Goal: Information Seeking & Learning: Learn about a topic

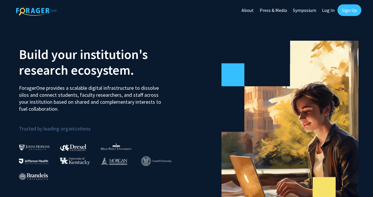
click at [326, 10] on link "Log In" at bounding box center [328, 10] width 18 height 20
select select
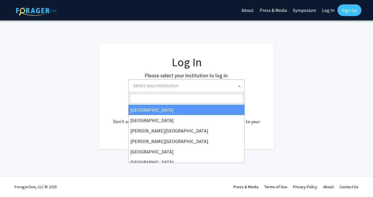
click at [160, 84] on span "Select your institution" at bounding box center [155, 86] width 45 height 6
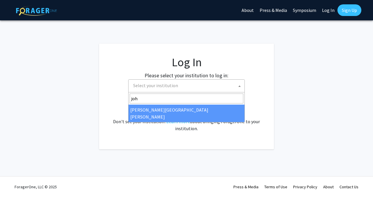
type input "joh"
select select "1"
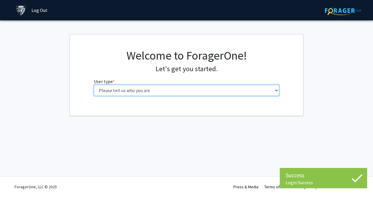
click at [158, 86] on select "Please tell us who you are Undergraduate Student Master's Student Doctoral Cand…" at bounding box center [186, 90] width 185 height 11
select select "1: undergrad"
click at [94, 85] on select "Please tell us who you are Undergraduate Student Master's Student Doctoral Cand…" at bounding box center [186, 90] width 185 height 11
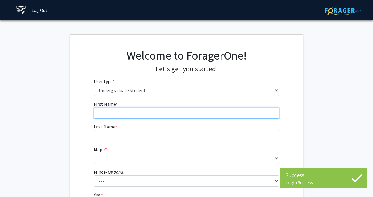
click at [212, 115] on input "First Name * required" at bounding box center [186, 113] width 185 height 11
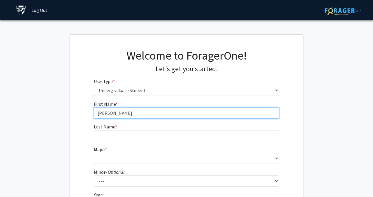
type input "[PERSON_NAME]"
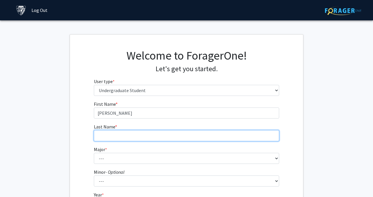
click at [199, 132] on input "Last Name * required" at bounding box center [186, 135] width 185 height 11
type input "[PERSON_NAME]"
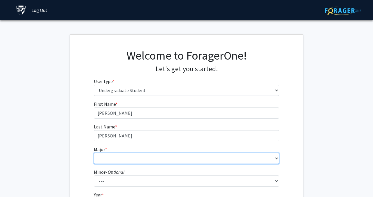
click at [187, 159] on select "--- Africana Studies Anthropology Applied Mathematics & Statistics Archaeology …" at bounding box center [186, 158] width 185 height 11
select select "41: 55"
click at [94, 153] on select "--- Africana Studies Anthropology Applied Mathematics & Statistics Archaeology …" at bounding box center [186, 158] width 185 height 11
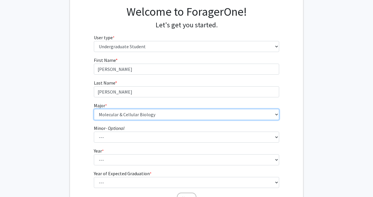
scroll to position [45, 0]
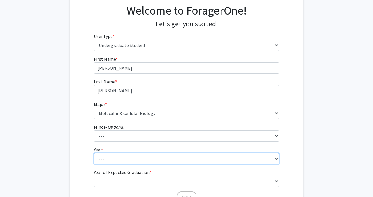
click at [170, 158] on select "--- First-year Sophomore Junior Senior Postbaccalaureate Certificate" at bounding box center [186, 158] width 185 height 11
select select "1: first-year"
click at [94, 153] on select "--- First-year Sophomore Junior Senior Postbaccalaureate Certificate" at bounding box center [186, 158] width 185 height 11
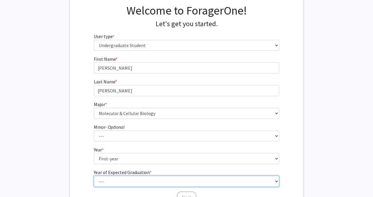
click at [165, 180] on select "--- 2025 2026 2027 2028 2029 2030 2031 2032 2033 2034" at bounding box center [186, 181] width 185 height 11
select select "5: 2029"
click at [94, 176] on select "--- 2025 2026 2027 2028 2029 2030 2031 2032 2033 2034" at bounding box center [186, 181] width 185 height 11
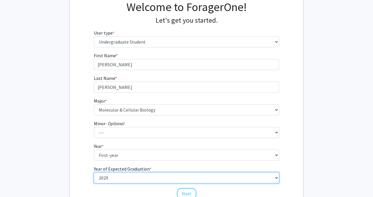
scroll to position [77, 0]
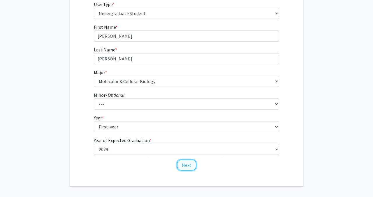
click at [189, 167] on button "Next" at bounding box center [187, 165] width 20 height 11
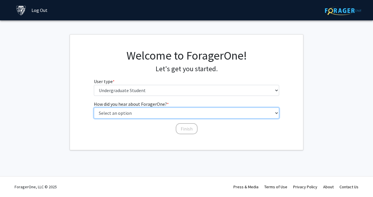
click at [154, 111] on select "Select an option Peer/student recommendation Faculty/staff recommendation Unive…" at bounding box center [186, 113] width 185 height 11
select select "2: faculty_recommendation"
click at [94, 108] on select "Select an option Peer/student recommendation Faculty/staff recommendation Unive…" at bounding box center [186, 113] width 185 height 11
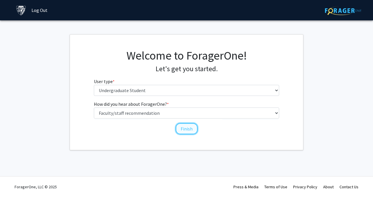
click at [187, 126] on button "Finish" at bounding box center [187, 128] width 22 height 11
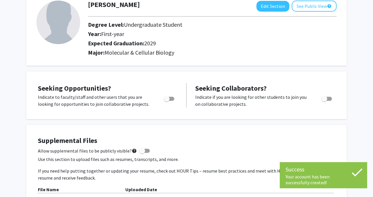
scroll to position [39, 0]
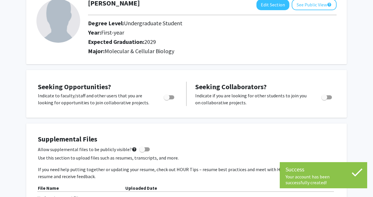
click at [170, 96] on span "Toggle" at bounding box center [169, 97] width 10 height 4
click at [167, 100] on input "Are you actively seeking opportunities?" at bounding box center [166, 100] width 0 height 0
checkbox input "true"
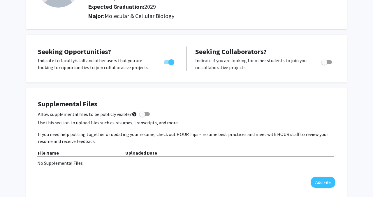
scroll to position [75, 0]
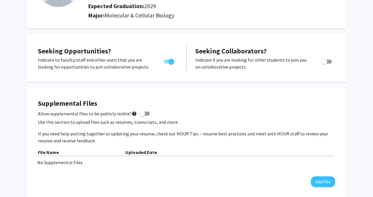
click at [140, 116] on span at bounding box center [142, 114] width 6 height 6
click at [142, 116] on input "Allow supplemental files to be publicly visible? help" at bounding box center [142, 116] width 0 height 0
checkbox input "true"
click at [316, 181] on button "Add File" at bounding box center [323, 182] width 24 height 11
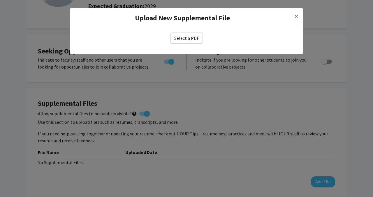
click at [190, 36] on label "Select a PDF" at bounding box center [186, 38] width 32 height 11
click at [0, 0] on input "Select a PDF" at bounding box center [0, 0] width 0 height 0
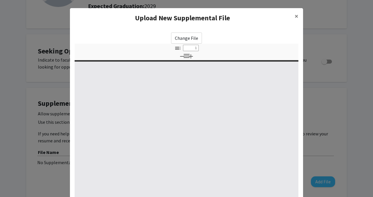
select select "custom"
type input "0"
select select "custom"
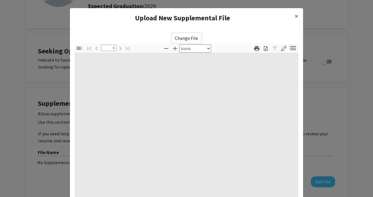
type input "1"
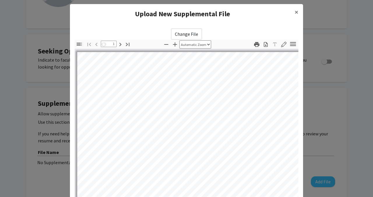
select select "auto"
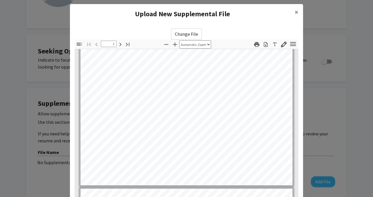
type input "2"
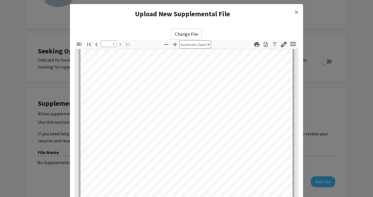
scroll to position [285, 0]
click at [296, 13] on span "×" at bounding box center [296, 12] width 4 height 9
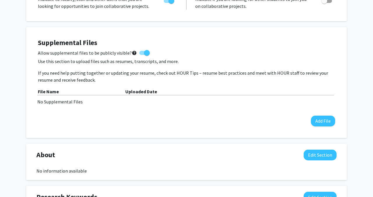
scroll to position [143, 0]
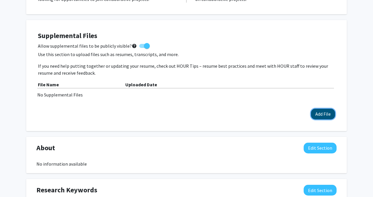
click at [317, 111] on button "Add File" at bounding box center [323, 114] width 24 height 11
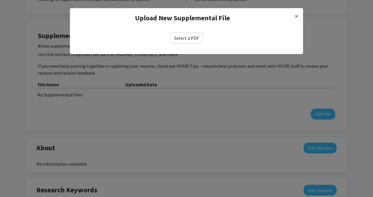
click at [187, 36] on label "Select a PDF" at bounding box center [186, 38] width 32 height 11
click at [0, 0] on input "Select a PDF" at bounding box center [0, 0] width 0 height 0
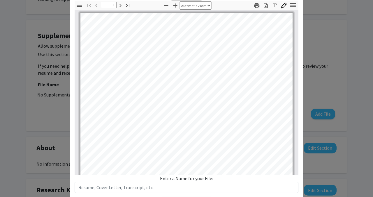
scroll to position [78, 0]
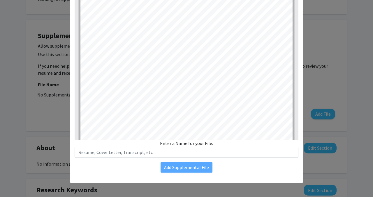
click at [182, 142] on div "Enter a Name for your File:" at bounding box center [187, 149] width 224 height 18
click at [224, 143] on div "Enter a Name for your File:" at bounding box center [187, 149] width 224 height 18
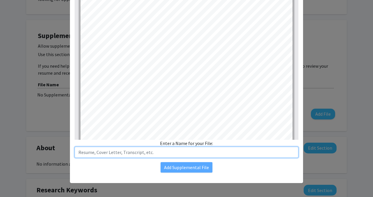
click at [203, 153] on input "text" at bounding box center [187, 152] width 224 height 11
type input "Resume"
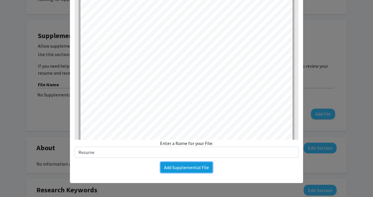
click at [192, 171] on button "Add Supplemental File" at bounding box center [186, 167] width 52 height 10
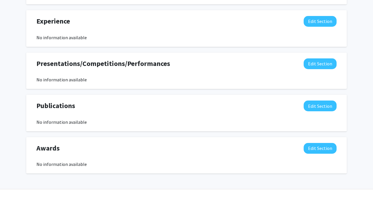
scroll to position [377, 0]
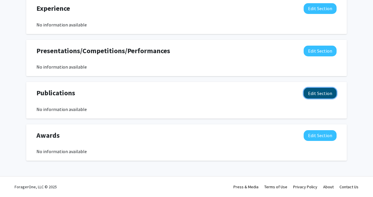
click at [320, 94] on button "Edit Section" at bounding box center [319, 93] width 33 height 11
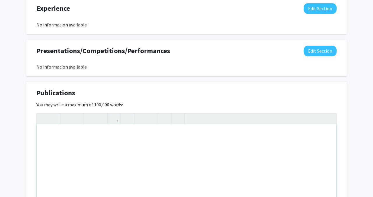
click at [199, 134] on div "Note to users with screen readers: Please deactivate our accessibility plugin f…" at bounding box center [186, 168] width 299 height 87
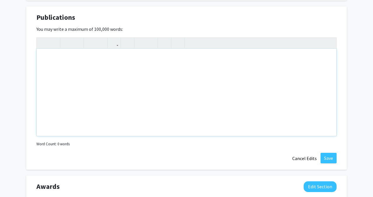
scroll to position [456, 0]
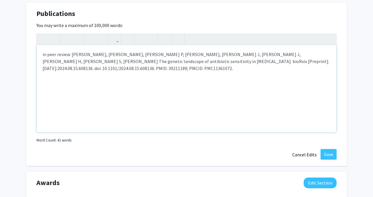
click at [150, 70] on p "in peer review: [PERSON_NAME], [PERSON_NAME], [PERSON_NAME] P, [PERSON_NAME], […" at bounding box center [187, 61] width 288 height 21
click at [45, 53] on p "in peer review: [PERSON_NAME], [PERSON_NAME], [PERSON_NAME] P, [PERSON_NAME], […" at bounding box center [187, 61] width 288 height 21
click at [69, 84] on div "In peer review: [PERSON_NAME], [PERSON_NAME], [PERSON_NAME] P, [PERSON_NAME], […" at bounding box center [186, 88] width 299 height 87
drag, startPoint x: 149, startPoint y: 53, endPoint x: 172, endPoint y: 53, distance: 22.7
click at [172, 53] on p "In peer review: [PERSON_NAME], [PERSON_NAME], [PERSON_NAME] P, [PERSON_NAME], […" at bounding box center [187, 61] width 288 height 21
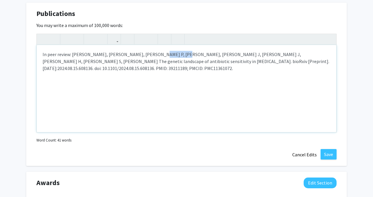
type textarea "<p>In peer review: [PERSON_NAME], [PERSON_NAME], [PERSON_NAME] P, [PERSON_NAME]…"
click at [202, 111] on div "In peer review: [PERSON_NAME], [PERSON_NAME], [PERSON_NAME] P, [PERSON_NAME], […" at bounding box center [186, 88] width 299 height 87
click at [325, 151] on button "Save" at bounding box center [328, 154] width 16 height 10
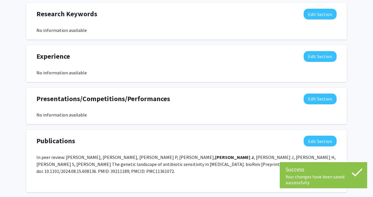
scroll to position [328, 0]
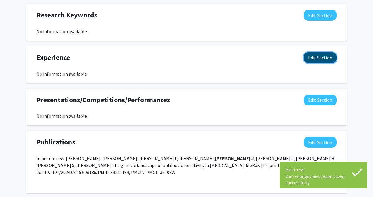
click at [310, 62] on button "Edit Section" at bounding box center [319, 57] width 33 height 11
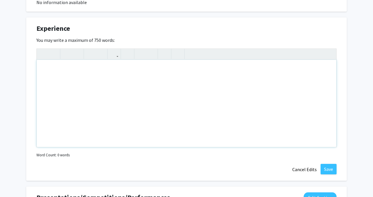
scroll to position [362, 0]
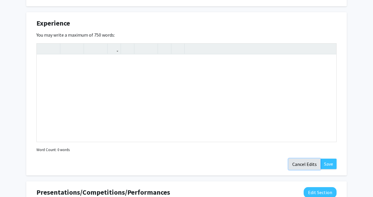
click at [307, 167] on button "Cancel Edits" at bounding box center [304, 164] width 32 height 11
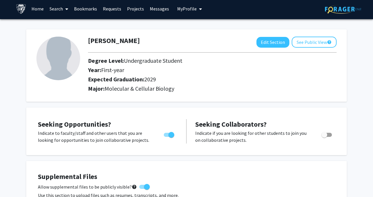
scroll to position [0, 0]
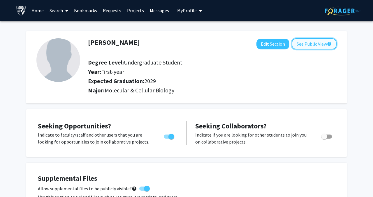
click at [301, 42] on button "See Public View help" at bounding box center [313, 43] width 45 height 11
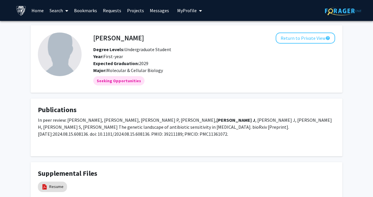
click at [66, 56] on img at bounding box center [60, 55] width 44 height 44
click at [288, 41] on button "Return to Private View help" at bounding box center [304, 38] width 59 height 11
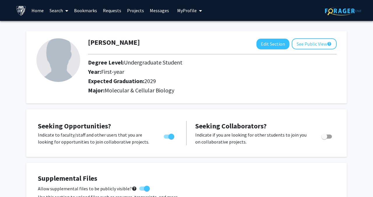
click at [70, 61] on img at bounding box center [58, 60] width 44 height 44
click at [189, 15] on button "My Profile" at bounding box center [189, 10] width 28 height 21
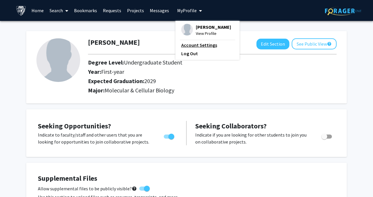
click at [185, 47] on link "Account Settings" at bounding box center [207, 45] width 52 height 7
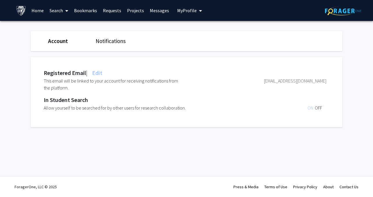
click at [104, 43] on link "Notifications" at bounding box center [110, 41] width 30 height 7
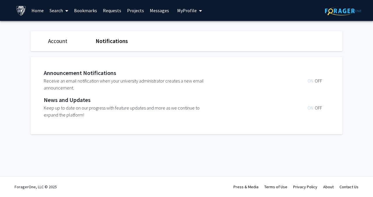
click at [74, 40] on div "Account" at bounding box center [67, 41] width 47 height 8
click at [59, 40] on link "Account" at bounding box center [57, 41] width 19 height 7
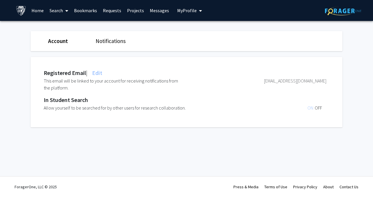
click at [39, 10] on link "Home" at bounding box center [38, 10] width 18 height 20
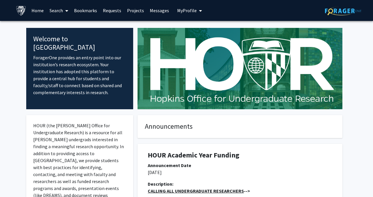
click at [52, 11] on link "Search" at bounding box center [59, 10] width 24 height 20
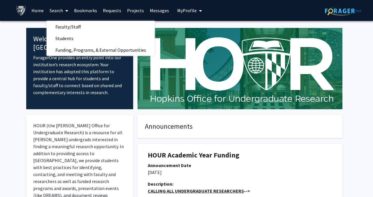
click at [58, 154] on p "HOUR (the [PERSON_NAME] Office for Undergraduate Research) is a resource for al…" at bounding box center [79, 174] width 93 height 105
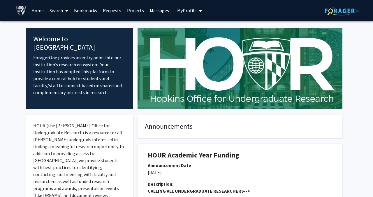
click at [58, 9] on link "Search" at bounding box center [59, 10] width 24 height 20
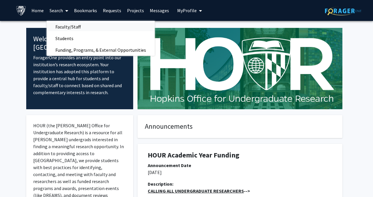
click at [66, 29] on span "Faculty/Staff" at bounding box center [68, 27] width 43 height 12
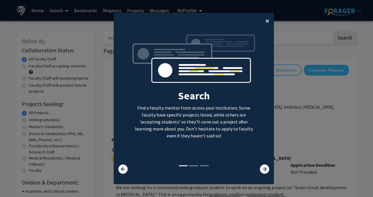
click at [265, 19] on span "×" at bounding box center [267, 20] width 4 height 9
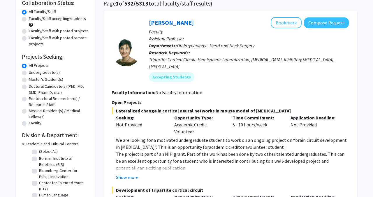
scroll to position [45, 0]
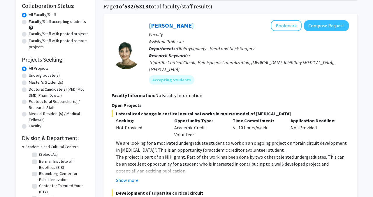
click at [29, 22] on label "Faculty/Staff accepting students" at bounding box center [57, 22] width 57 height 6
click at [29, 22] on input "Faculty/Staff accepting students" at bounding box center [31, 21] width 4 height 4
radio input "true"
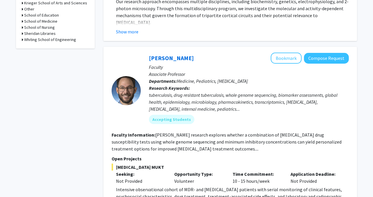
scroll to position [266, 0]
click at [287, 52] on button "Bookmark" at bounding box center [285, 57] width 31 height 11
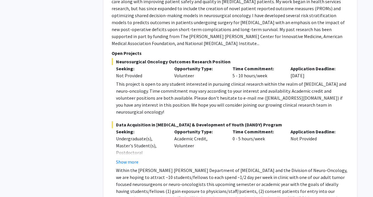
scroll to position [1341, 0]
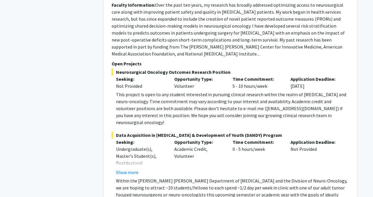
scroll to position [1327, 0]
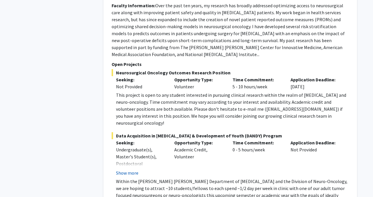
click at [125, 170] on button "Show more" at bounding box center [127, 173] width 22 height 7
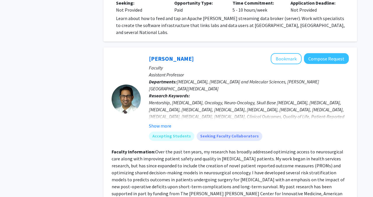
scroll to position [1168, 0]
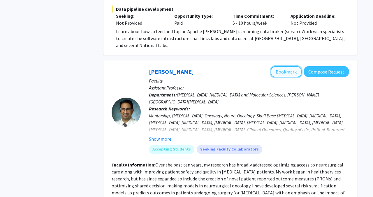
click at [275, 66] on button "Bookmark" at bounding box center [285, 71] width 31 height 11
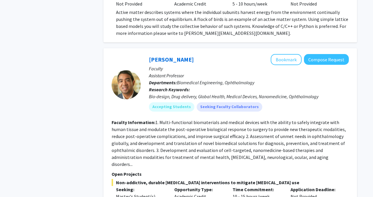
scroll to position [2361, 0]
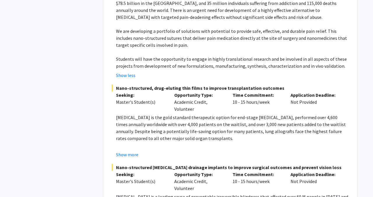
scroll to position [2600, 0]
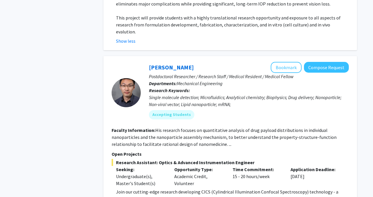
scroll to position [2876, 0]
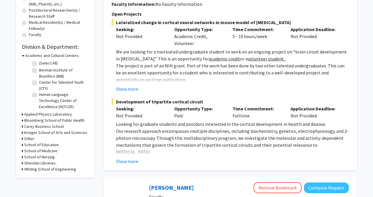
scroll to position [0, 0]
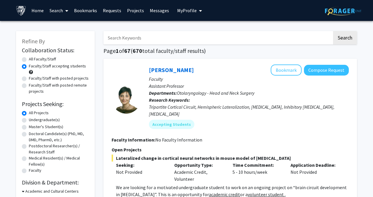
click at [29, 60] on label "All Faculty/Staff" at bounding box center [42, 59] width 27 height 6
click at [29, 60] on input "All Faculty/Staff" at bounding box center [31, 58] width 4 height 4
radio input "true"
click at [163, 42] on input "Search Keywords" at bounding box center [217, 37] width 229 height 13
click at [333, 31] on button "Search" at bounding box center [345, 37] width 24 height 13
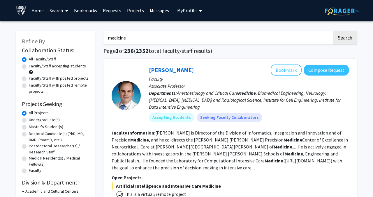
click at [127, 34] on input "medicine" at bounding box center [217, 37] width 229 height 13
click at [333, 31] on button "Search" at bounding box center [345, 37] width 24 height 13
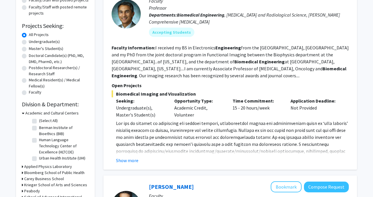
scroll to position [79, 0]
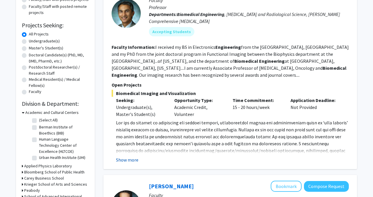
click at [132, 158] on button "Show more" at bounding box center [127, 160] width 22 height 7
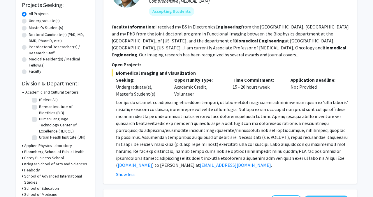
scroll to position [101, 0]
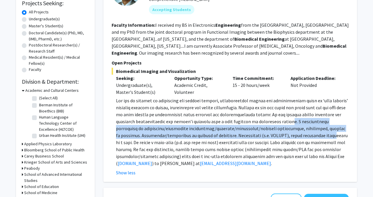
drag, startPoint x: 292, startPoint y: 122, endPoint x: 311, endPoint y: 132, distance: 21.4
click at [310, 132] on span at bounding box center [232, 132] width 232 height 69
click at [303, 134] on span at bounding box center [232, 132] width 232 height 69
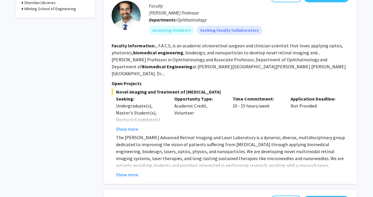
scroll to position [306, 0]
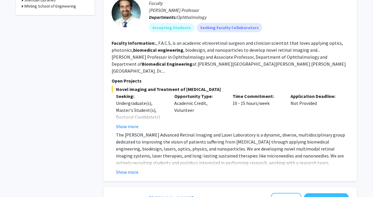
click at [140, 169] on div "Show more" at bounding box center [232, 172] width 233 height 7
click at [134, 169] on button "Show more" at bounding box center [127, 172] width 22 height 7
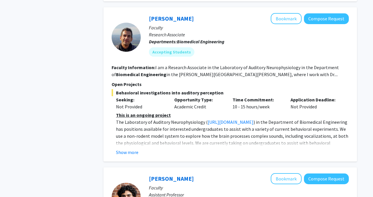
scroll to position [505, 0]
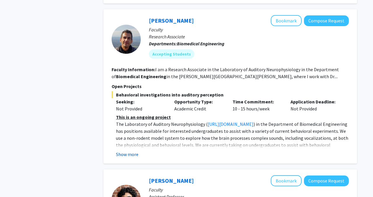
click at [131, 151] on button "Show more" at bounding box center [127, 154] width 22 height 7
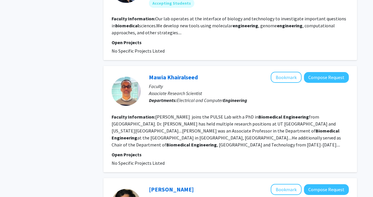
scroll to position [774, 0]
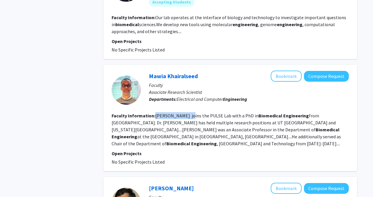
drag, startPoint x: 154, startPoint y: 102, endPoint x: 190, endPoint y: 102, distance: 36.1
click at [190, 112] on section "Faculty Information: [PERSON_NAME] joins the PULSE Lab with a PhD in Biomedical…" at bounding box center [229, 129] width 237 height 35
click at [190, 113] on fg-read-more "[PERSON_NAME] joins the PULSE Lab with a PhD in Biomedical Engineering from [GE…" at bounding box center [225, 130] width 229 height 34
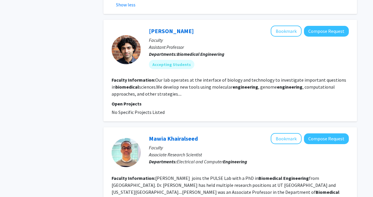
scroll to position [708, 0]
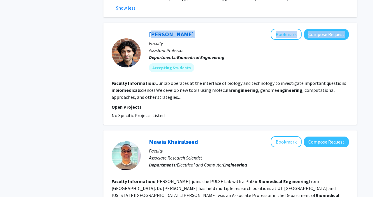
drag, startPoint x: 187, startPoint y: 19, endPoint x: 141, endPoint y: 20, distance: 46.9
click at [141, 29] on div "[PERSON_NAME] Bookmark Compose Request Faculty Assistant Professor Departments:…" at bounding box center [245, 53] width 208 height 48
copy div "[PERSON_NAME] Bookmark Compose Request"
click at [231, 62] on div "Accepting Students" at bounding box center [249, 68] width 202 height 12
click at [275, 29] on button "Bookmark" at bounding box center [285, 34] width 31 height 11
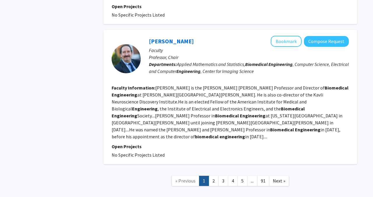
scroll to position [1400, 0]
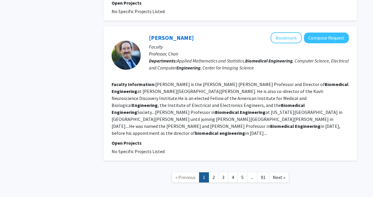
click at [208, 173] on link "1" at bounding box center [204, 178] width 10 height 10
click at [210, 173] on link "2" at bounding box center [213, 178] width 10 height 10
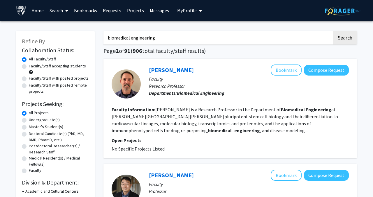
drag, startPoint x: 146, startPoint y: 69, endPoint x: 193, endPoint y: 69, distance: 47.2
click at [193, 69] on div "[PERSON_NAME] Bookmark Compose Request Faculty Research Professor Departments: …" at bounding box center [245, 84] width 208 height 39
copy link "[PERSON_NAME]"
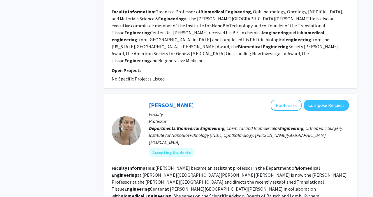
scroll to position [337, 0]
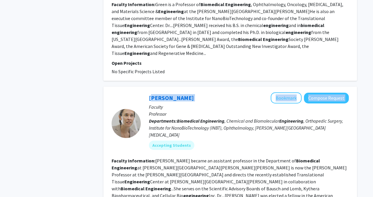
drag, startPoint x: 201, startPoint y: 84, endPoint x: 144, endPoint y: 85, distance: 57.4
click at [144, 93] on div "[PERSON_NAME] Bookmark Compose Request Faculty Professor Departments: Biomedica…" at bounding box center [245, 124] width 208 height 62
drag, startPoint x: 144, startPoint y: 85, endPoint x: 191, endPoint y: 85, distance: 47.5
click at [191, 93] on div "[PERSON_NAME] Bookmark Compose Request Faculty Professor Departments: Biomedica…" at bounding box center [245, 124] width 208 height 62
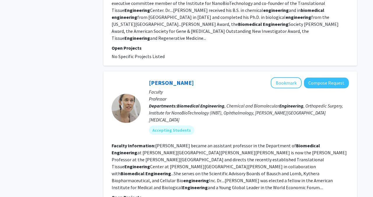
scroll to position [353, 0]
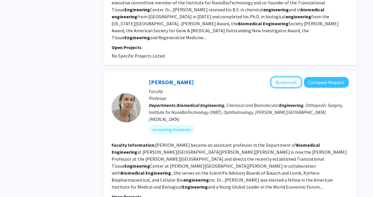
click at [281, 77] on button "Bookmark" at bounding box center [285, 82] width 31 height 11
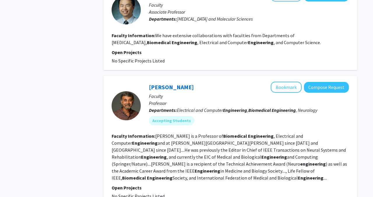
scroll to position [1252, 0]
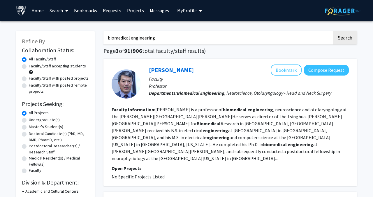
click at [146, 39] on input "biomedical engineering" at bounding box center [217, 37] width 229 height 13
type input "CRISPR"
click at [333, 31] on button "Search" at bounding box center [345, 37] width 24 height 13
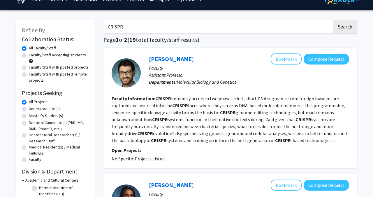
scroll to position [11, 0]
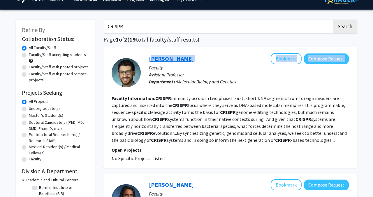
drag, startPoint x: 194, startPoint y: 57, endPoint x: 149, endPoint y: 57, distance: 44.8
click at [149, 57] on div "[PERSON_NAME] Bookmark Compose Request" at bounding box center [249, 58] width 200 height 11
copy div "[PERSON_NAME] Bookmark Compose Request"
click at [288, 54] on button "Bookmark" at bounding box center [285, 58] width 31 height 11
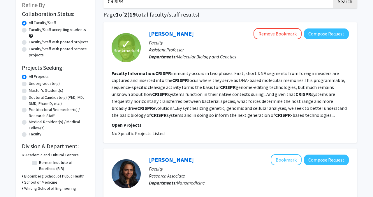
click at [224, 86] on b "CRISPR" at bounding box center [228, 87] width 16 height 6
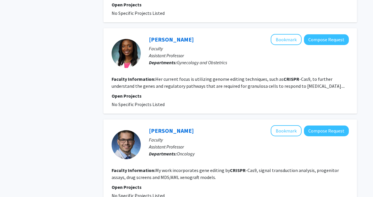
scroll to position [566, 0]
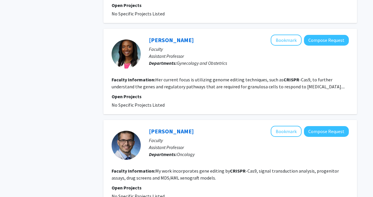
drag, startPoint x: 142, startPoint y: 21, endPoint x: 214, endPoint y: 25, distance: 72.3
click at [214, 35] on div "[PERSON_NAME] Bookmark Compose Request Faculty Assistant Professor Departments:…" at bounding box center [245, 54] width 208 height 39
copy link "[PERSON_NAME]"
click at [278, 35] on button "Bookmark" at bounding box center [285, 40] width 31 height 11
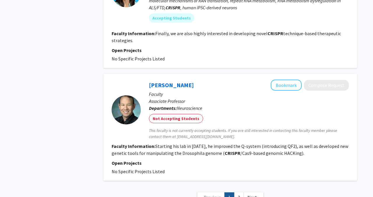
scroll to position [940, 0]
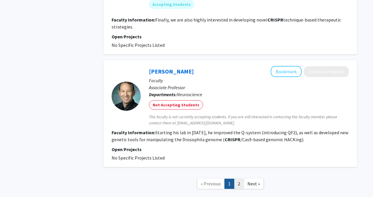
click at [238, 179] on link "2" at bounding box center [239, 184] width 10 height 10
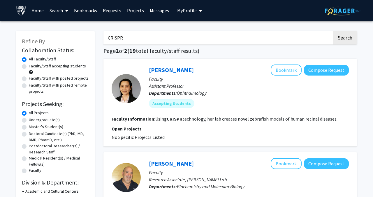
click at [184, 11] on span "My Profile" at bounding box center [187, 11] width 20 height 6
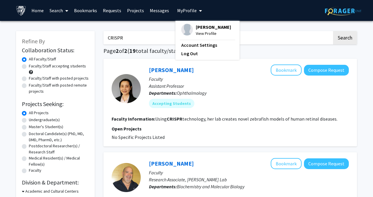
click at [96, 15] on link "Bookmarks" at bounding box center [85, 10] width 29 height 20
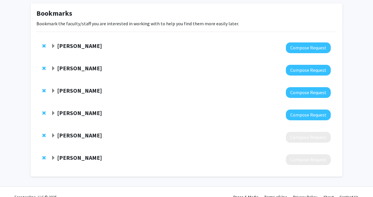
scroll to position [38, 0]
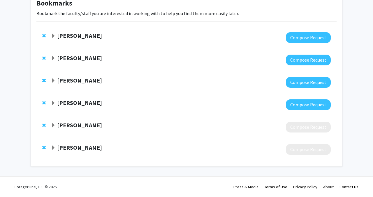
click at [52, 124] on span "Expand Joshua Modell Bookmark" at bounding box center [53, 125] width 5 height 5
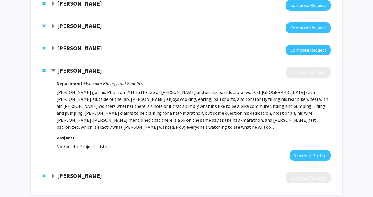
scroll to position [100, 0]
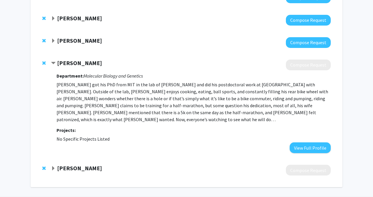
click at [54, 61] on span "Contract Joshua Modell Bookmark" at bounding box center [53, 63] width 5 height 5
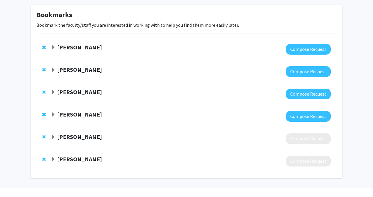
scroll to position [38, 0]
